Goal: Information Seeking & Learning: Learn about a topic

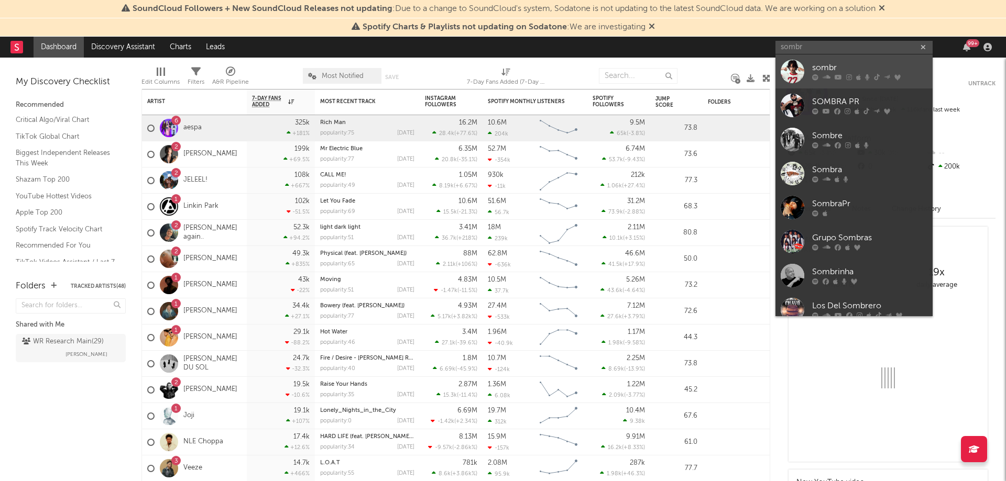
type input "sombr"
click at [798, 73] on div at bounding box center [793, 72] width 24 height 24
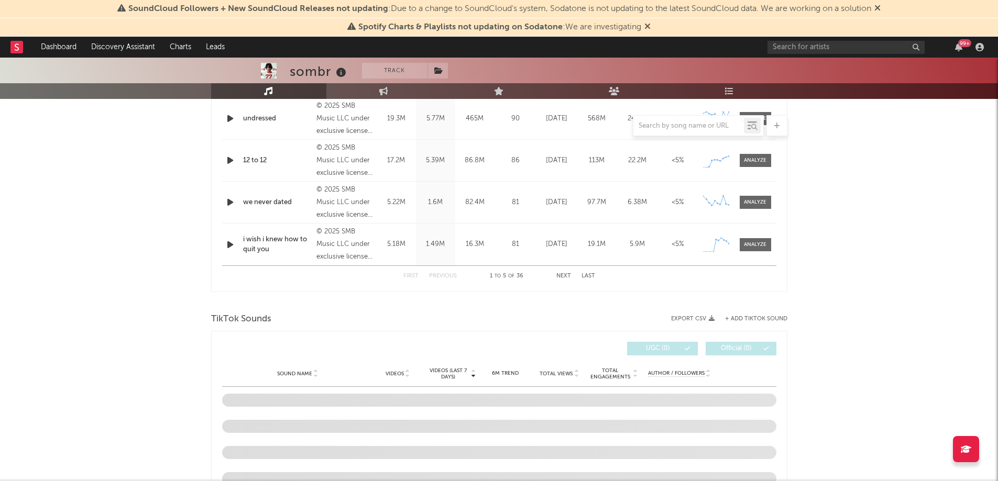
select select "6m"
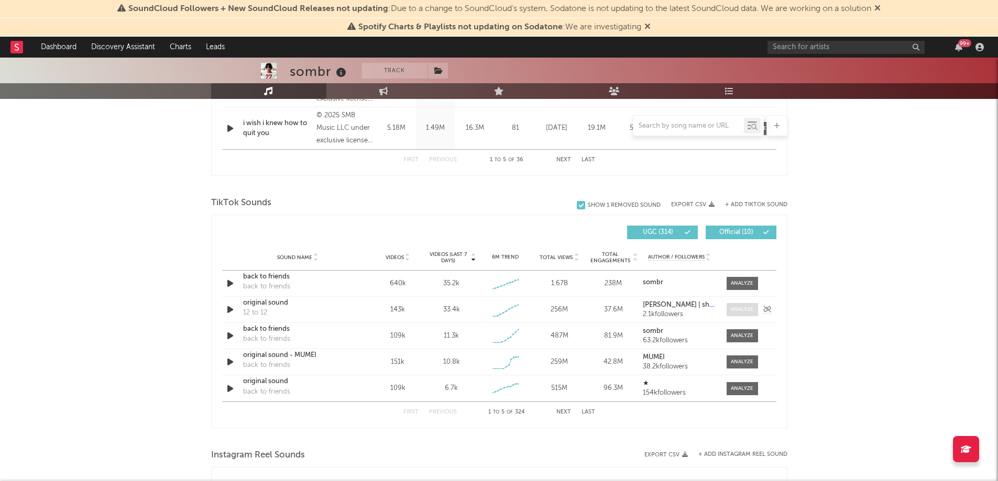
drag, startPoint x: 737, startPoint y: 307, endPoint x: 743, endPoint y: 307, distance: 6.8
click at [737, 307] on div at bounding box center [742, 310] width 23 height 8
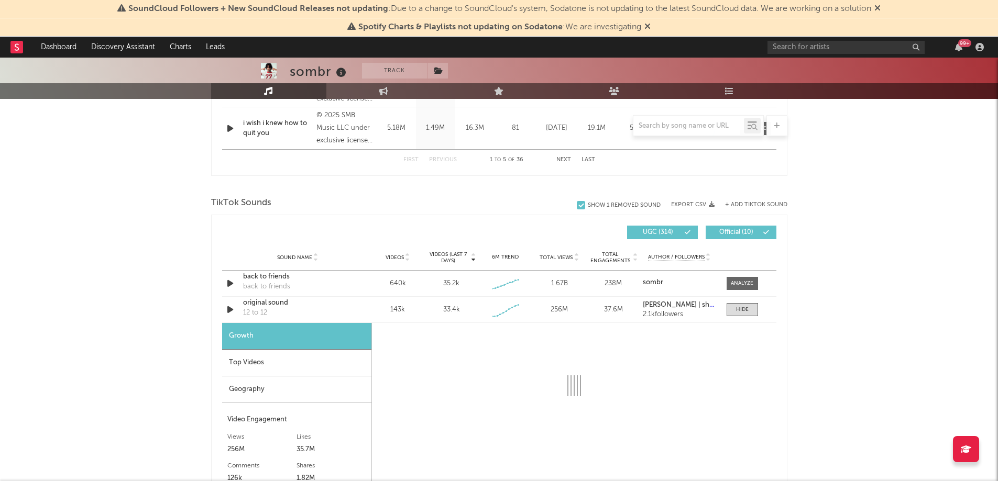
select select "1w"
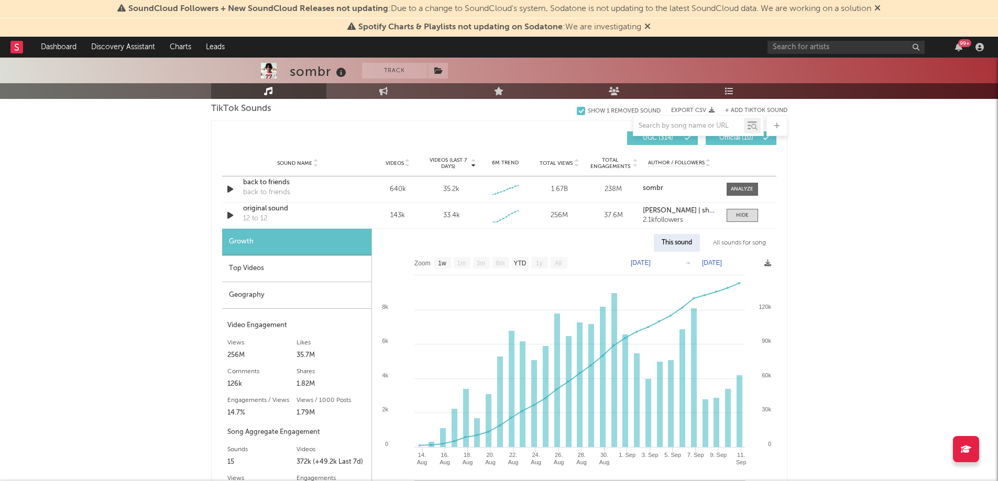
scroll to position [736, 0]
